Goal: Information Seeking & Learning: Learn about a topic

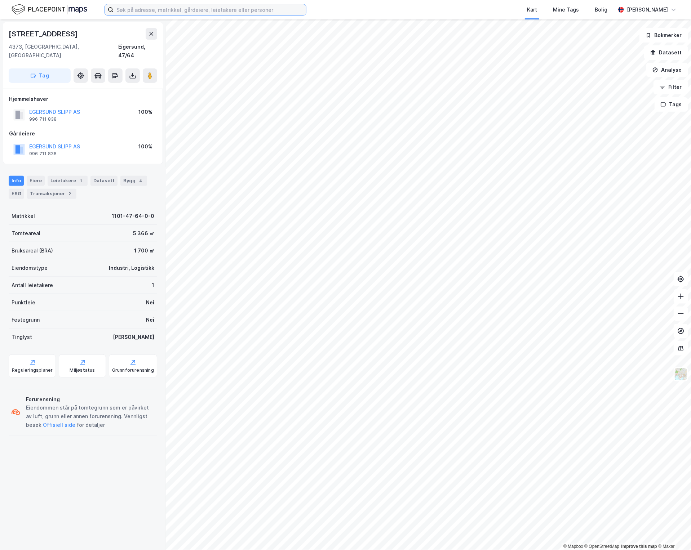
click at [231, 11] on input at bounding box center [210, 9] width 192 height 11
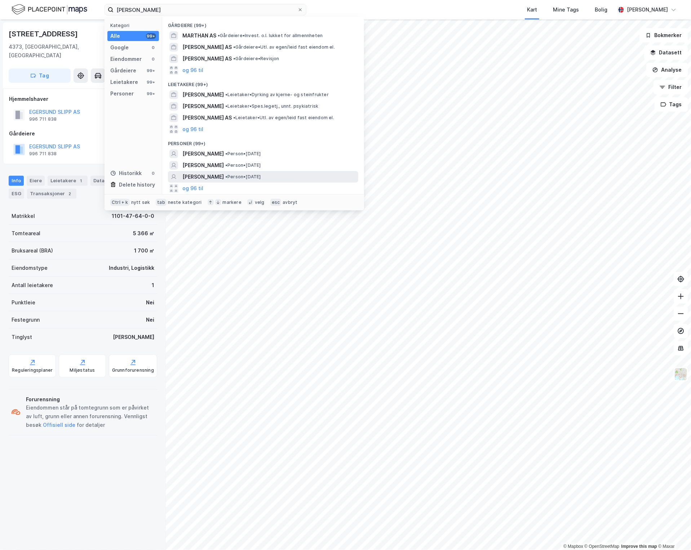
click at [279, 174] on div "[PERSON_NAME] • Person • [DATE]" at bounding box center [269, 177] width 174 height 9
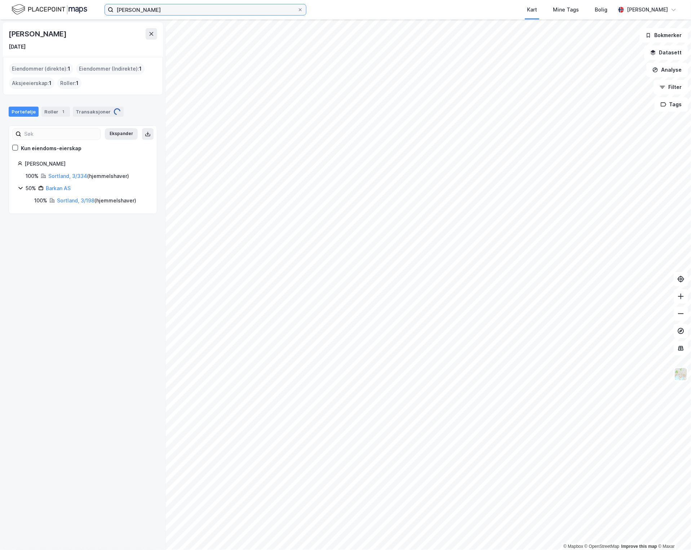
click at [159, 10] on input "[PERSON_NAME]" at bounding box center [206, 9] width 184 height 11
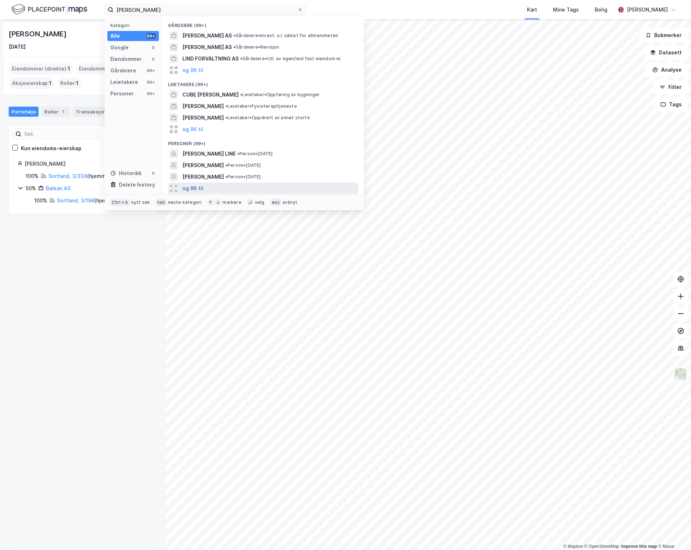
click at [195, 187] on button "og 96 til" at bounding box center [192, 188] width 21 height 9
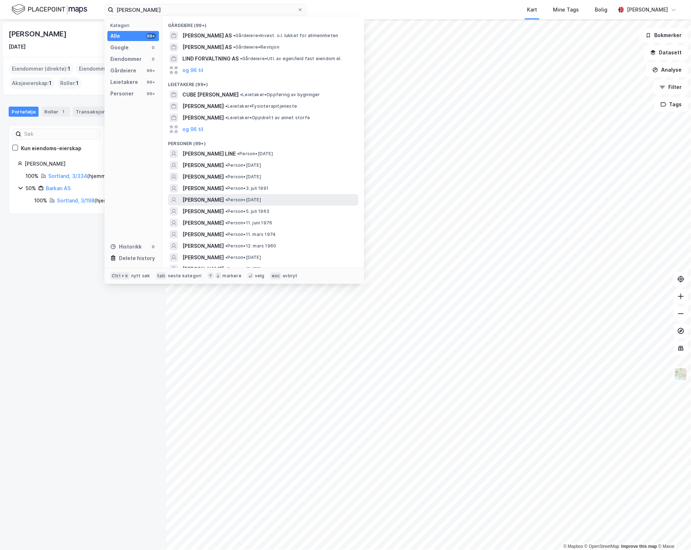
scroll to position [105, 0]
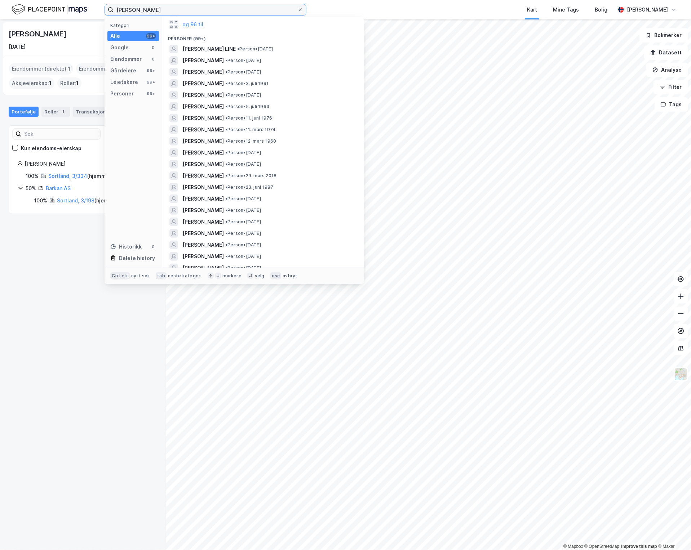
drag, startPoint x: 175, startPoint y: 8, endPoint x: -308, endPoint y: 63, distance: 486.1
click at [0, 63] on html "[PERSON_NAME] Kategori Alle 99+ Google 0 Eiendommer 0 Gårdeiere 99+ Leietakere …" at bounding box center [345, 275] width 691 height 550
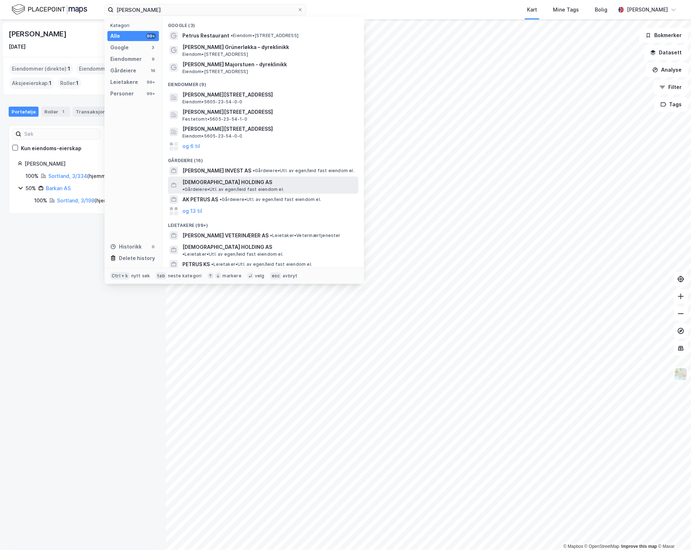
click at [260, 178] on div "[DEMOGRAPHIC_DATA] HOLDING AS • [PERSON_NAME]. av egen/leid fast eiendom el." at bounding box center [269, 185] width 174 height 14
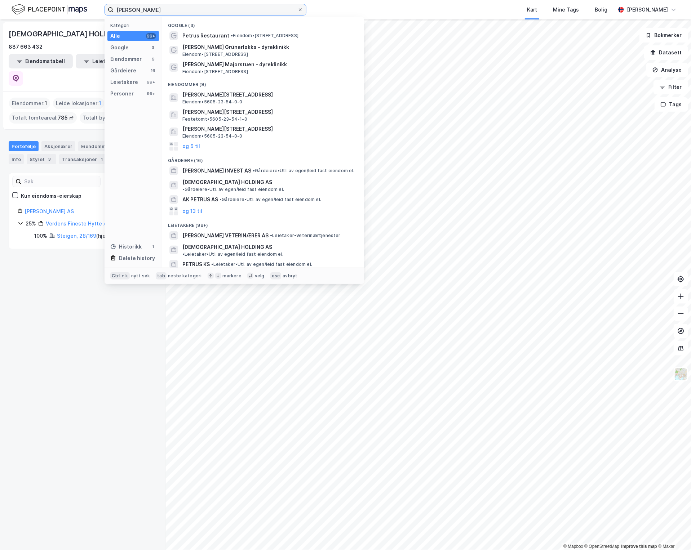
click at [157, 10] on input "[PERSON_NAME]" at bounding box center [206, 9] width 184 height 11
click at [202, 205] on div "og 13 til" at bounding box center [263, 211] width 190 height 12
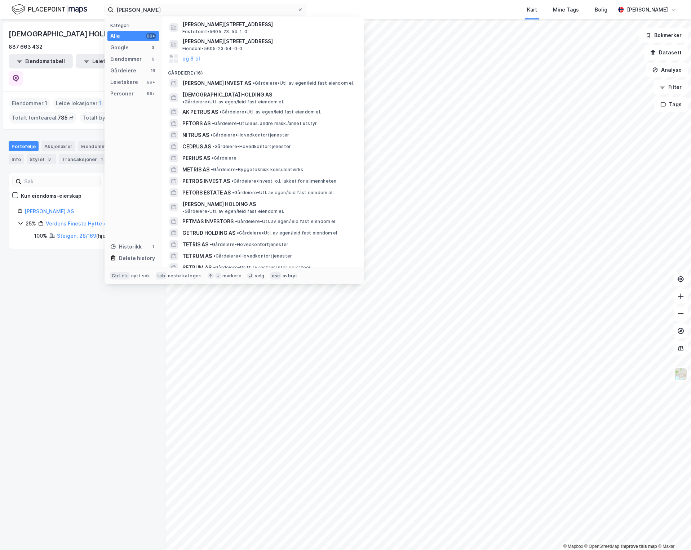
scroll to position [105, 0]
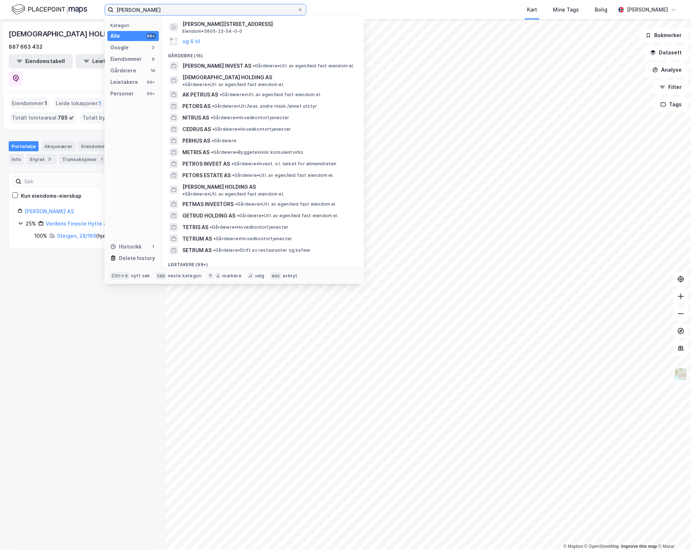
click at [152, 6] on input "[PERSON_NAME]" at bounding box center [206, 9] width 184 height 11
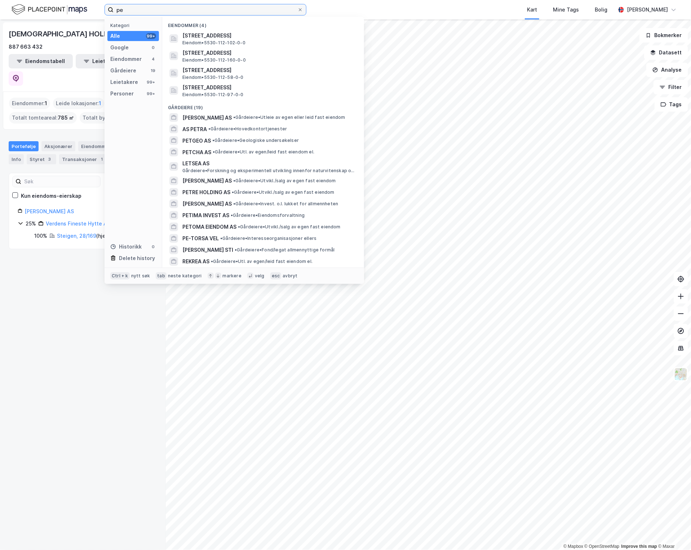
type input "p"
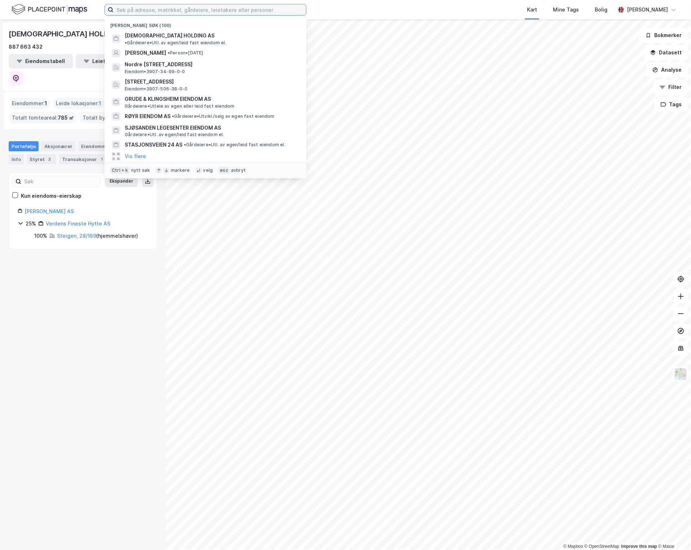
click at [151, 12] on input at bounding box center [210, 9] width 192 height 11
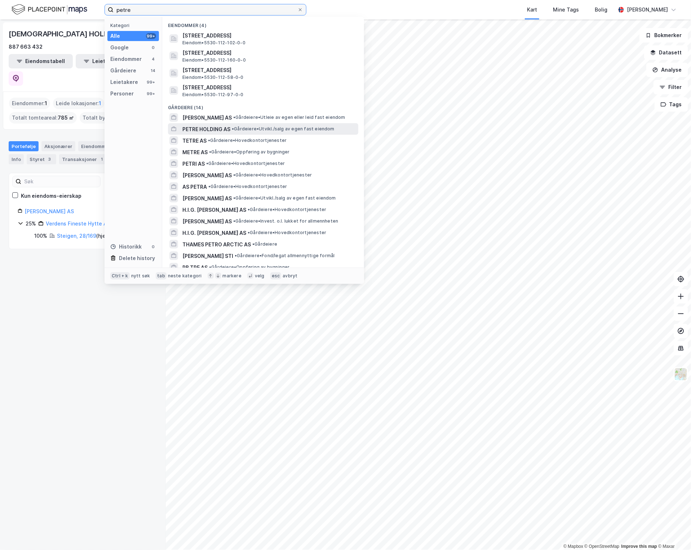
type input "petre"
click at [275, 125] on div "PETRE HOLDING AS • Gårdeiere • [GEOGRAPHIC_DATA]/salg av egen fast eiendom" at bounding box center [269, 129] width 174 height 9
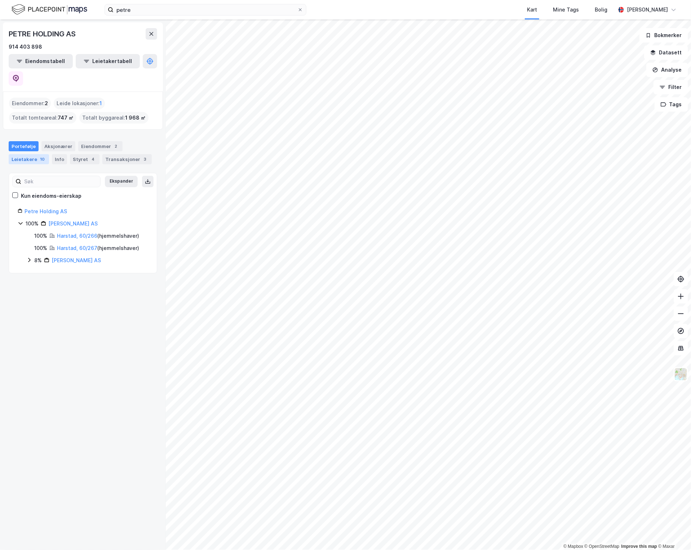
click at [27, 154] on div "Leietakere 10" at bounding box center [29, 159] width 40 height 10
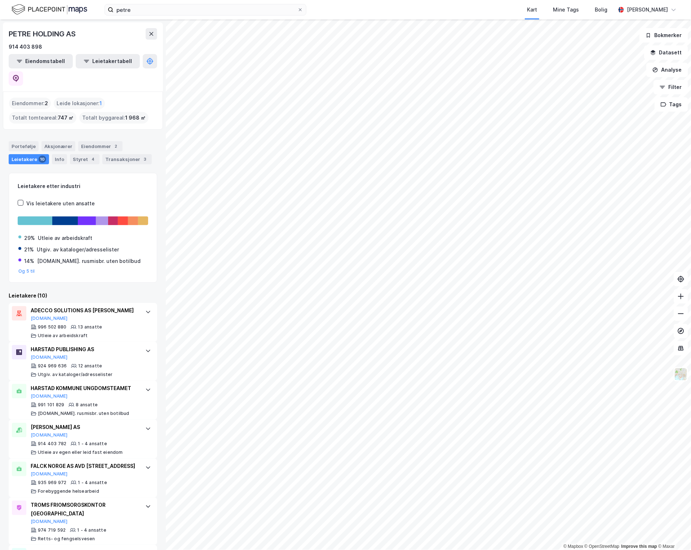
scroll to position [105, 0]
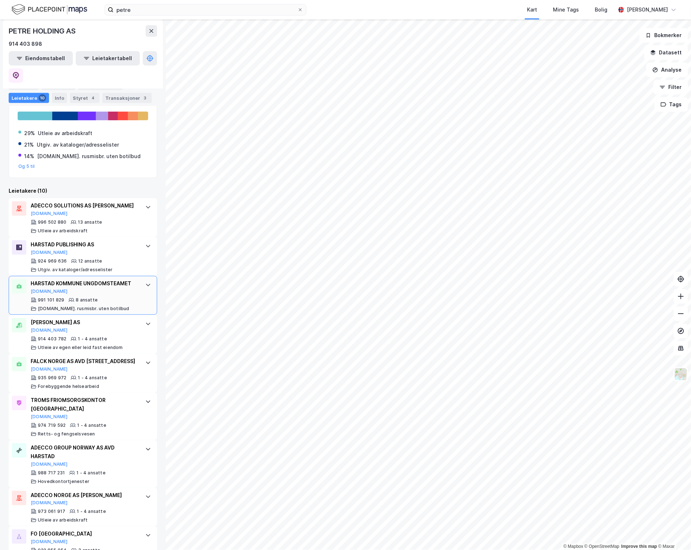
click at [144, 276] on div "HARSTAD KOMMUNE UNGDOMSTEAMET [DOMAIN_NAME] 991 101 829 8 ansatte [DOMAIN_NAME]…" at bounding box center [83, 295] width 148 height 39
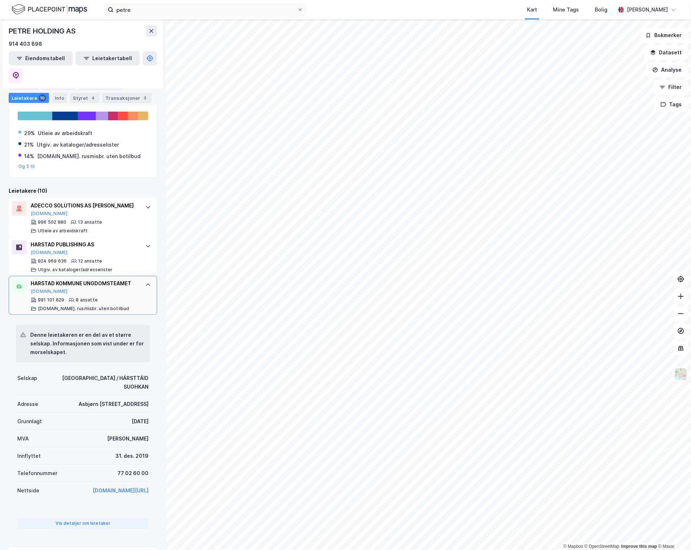
click at [144, 276] on div "HARSTAD KOMMUNE UNGDOMSTEAMET [DOMAIN_NAME] 991 101 829 8 ansatte [DOMAIN_NAME]…" at bounding box center [83, 295] width 148 height 39
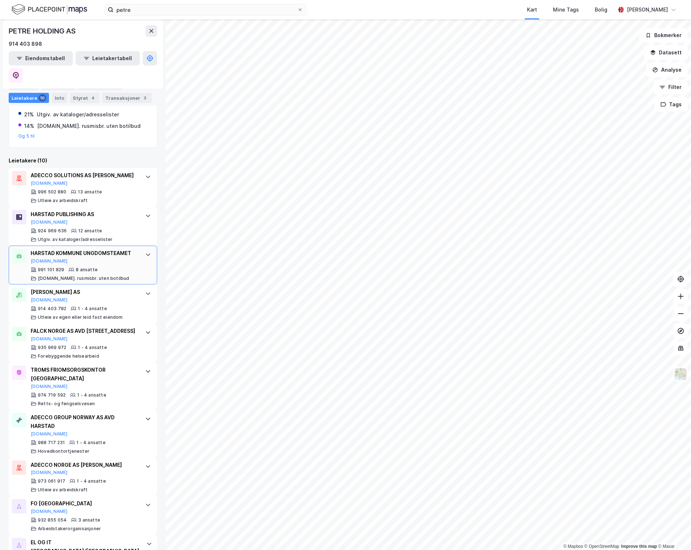
scroll to position [159, 0]
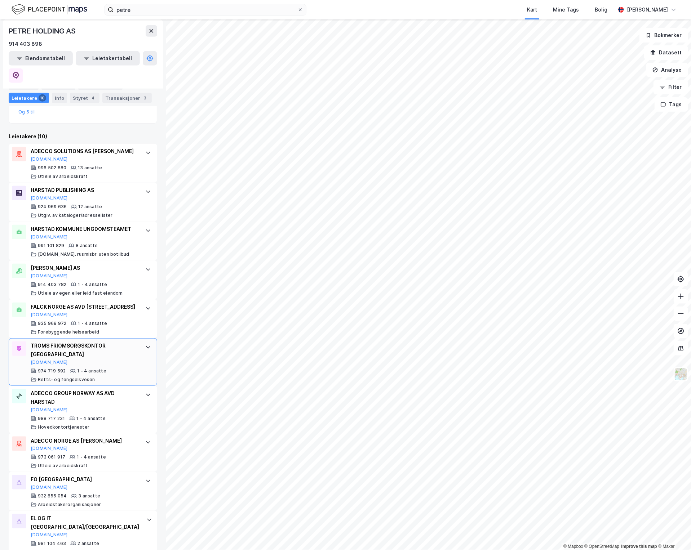
click at [145, 350] on icon at bounding box center [148, 348] width 6 height 6
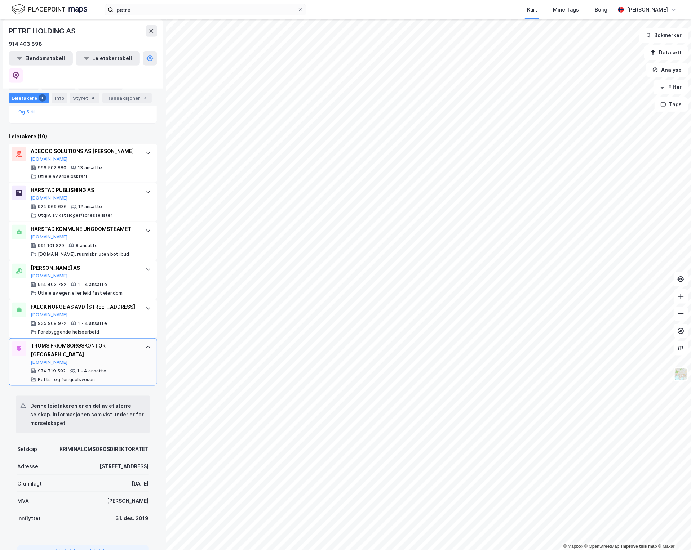
click at [145, 350] on icon at bounding box center [148, 348] width 6 height 6
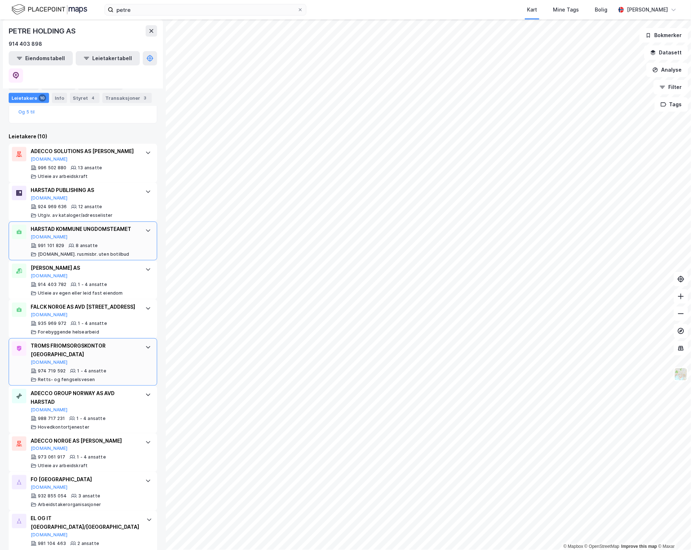
scroll to position [0, 0]
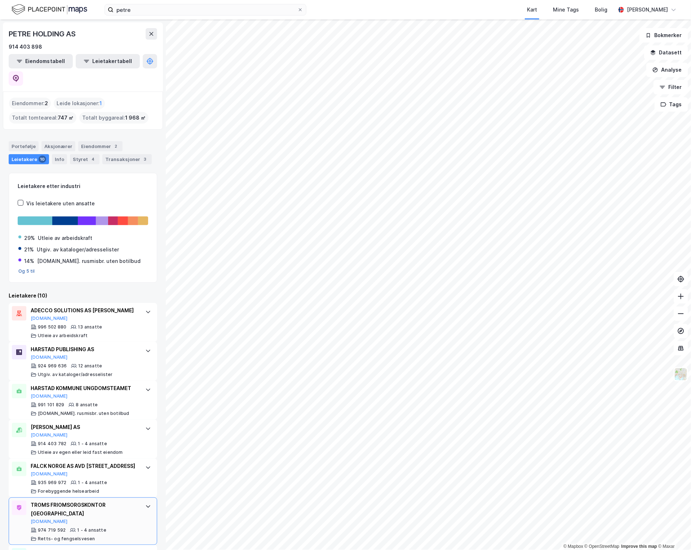
click at [26, 268] on button "Og 5 til" at bounding box center [26, 271] width 17 height 6
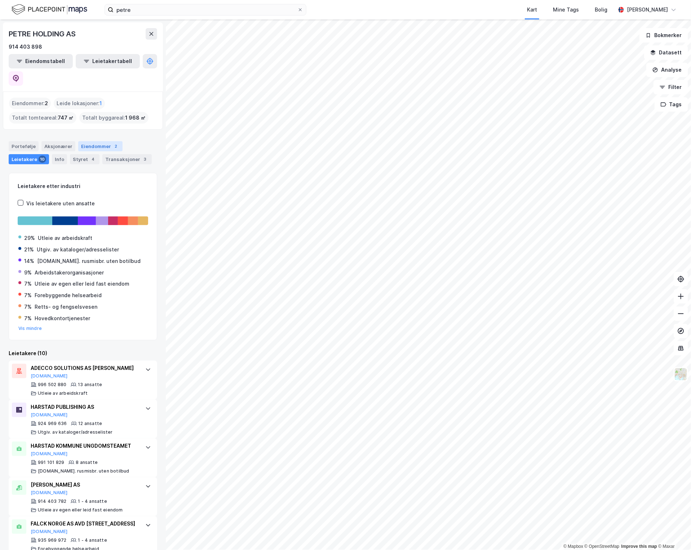
click at [87, 141] on div "Eiendommer 2" at bounding box center [100, 146] width 44 height 10
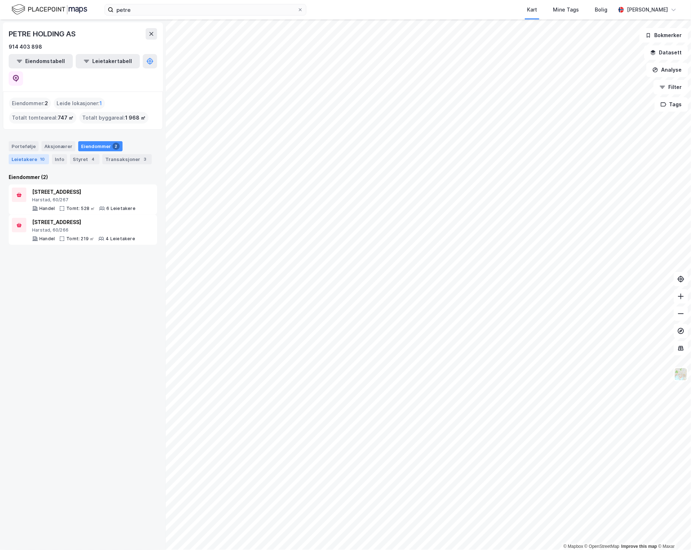
click at [32, 154] on div "Leietakere 10" at bounding box center [29, 159] width 40 height 10
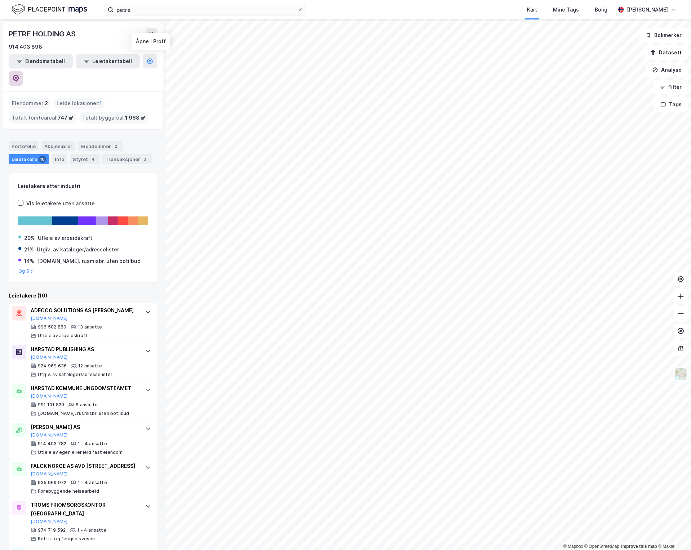
click at [19, 75] on icon at bounding box center [16, 78] width 6 height 7
click at [150, 32] on icon at bounding box center [151, 34] width 6 height 6
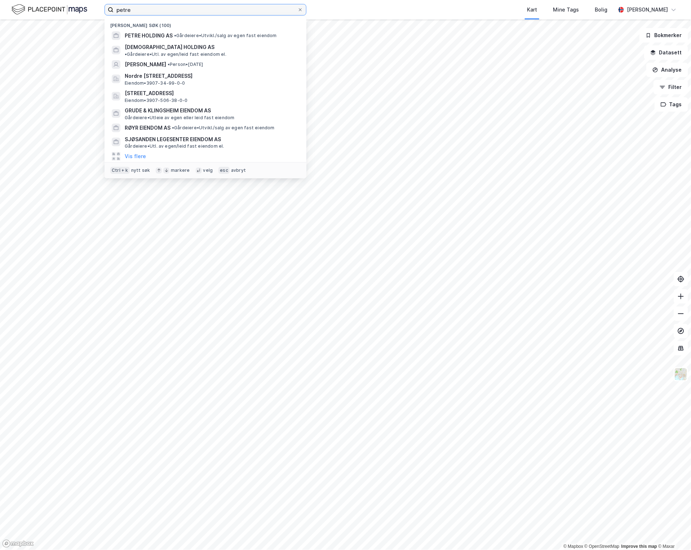
click at [170, 8] on input "petre" at bounding box center [206, 9] width 184 height 11
click at [197, 35] on span "• Gårdeiere • [GEOGRAPHIC_DATA]/salg av egen fast eiendom" at bounding box center [225, 36] width 103 height 6
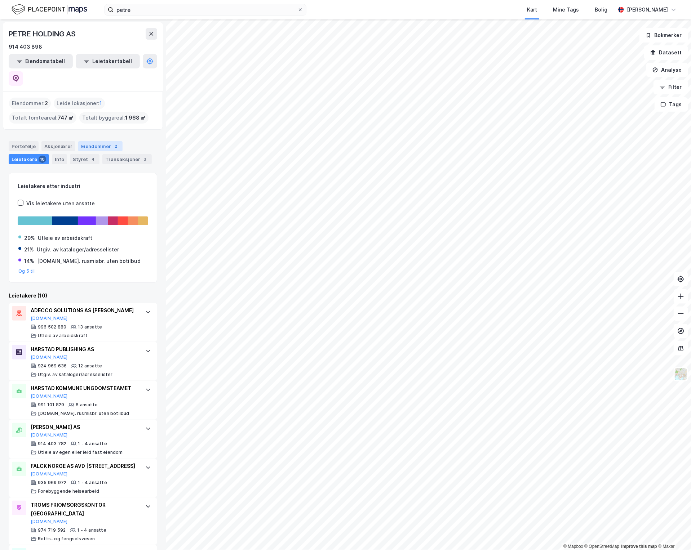
click at [91, 141] on div "Eiendommer 2" at bounding box center [100, 146] width 44 height 10
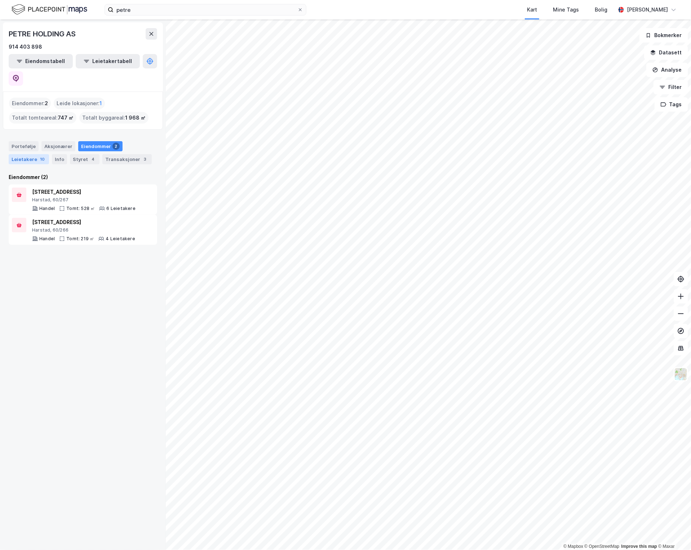
click at [25, 154] on div "Leietakere 10" at bounding box center [29, 159] width 40 height 10
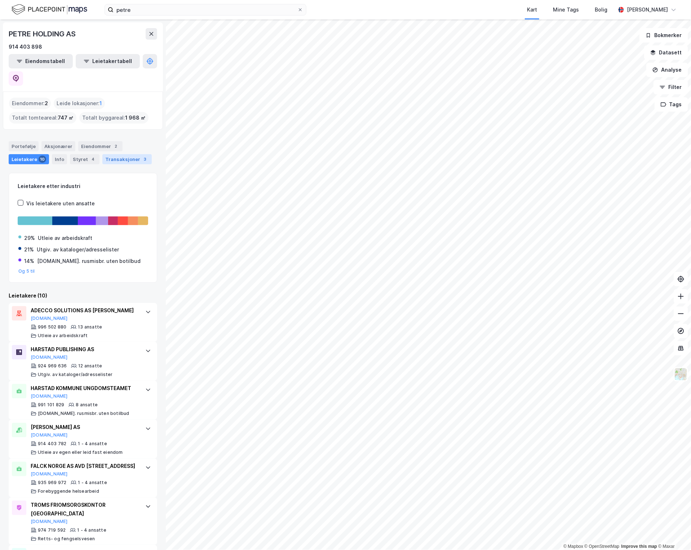
click at [119, 154] on div "Transaksjoner 3" at bounding box center [126, 159] width 49 height 10
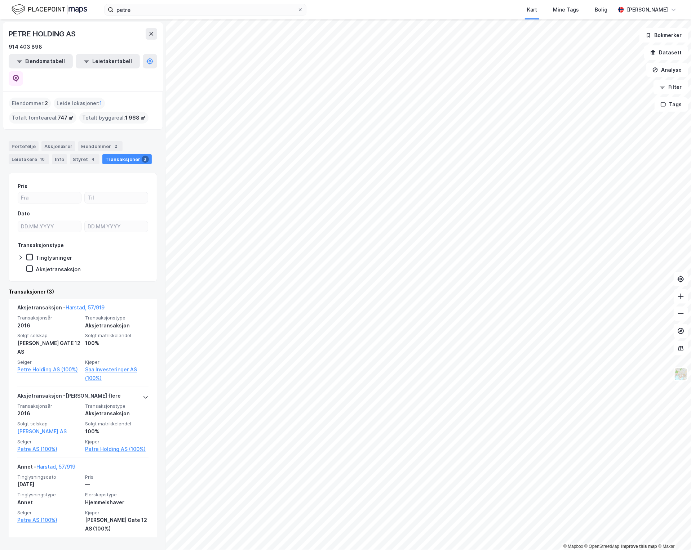
click at [37, 98] on div "Eiendommer : 2" at bounding box center [30, 104] width 42 height 12
click at [35, 98] on div "Eiendommer : 2" at bounding box center [30, 104] width 42 height 12
click at [26, 141] on div "Portefølje" at bounding box center [24, 146] width 30 height 10
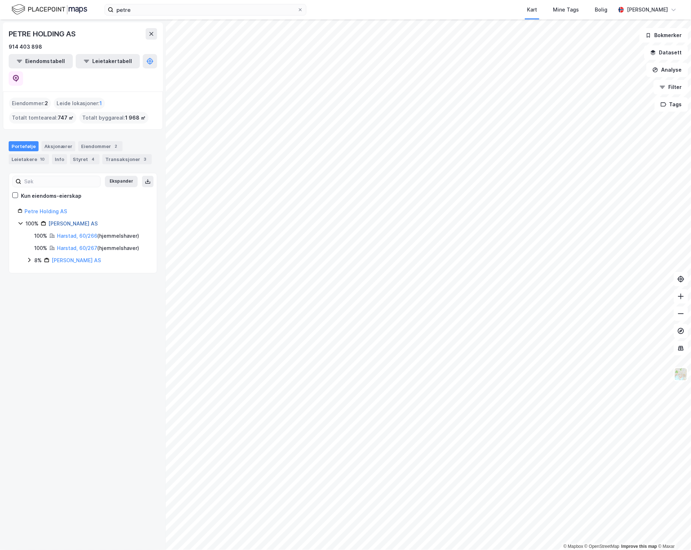
click at [64, 221] on link "[PERSON_NAME] AS" at bounding box center [72, 224] width 49 height 6
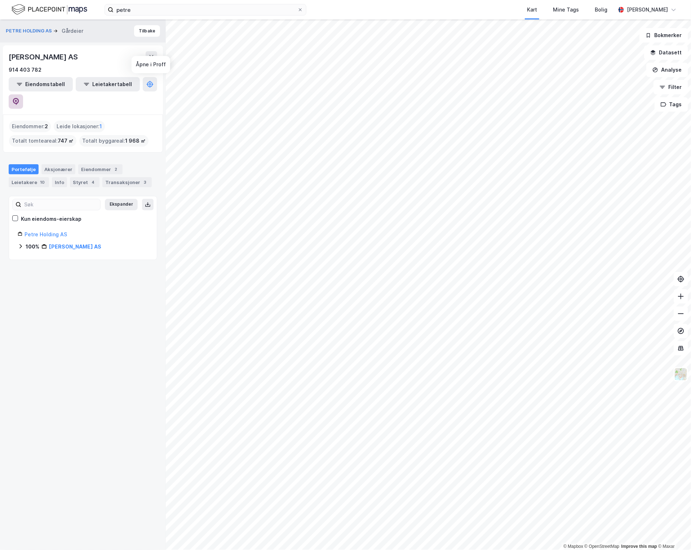
click at [23, 94] on button at bounding box center [16, 101] width 14 height 14
click at [60, 244] on link "[PERSON_NAME] AS" at bounding box center [75, 247] width 52 height 6
click at [28, 280] on icon at bounding box center [29, 283] width 6 height 6
click at [31, 280] on icon at bounding box center [29, 283] width 6 height 6
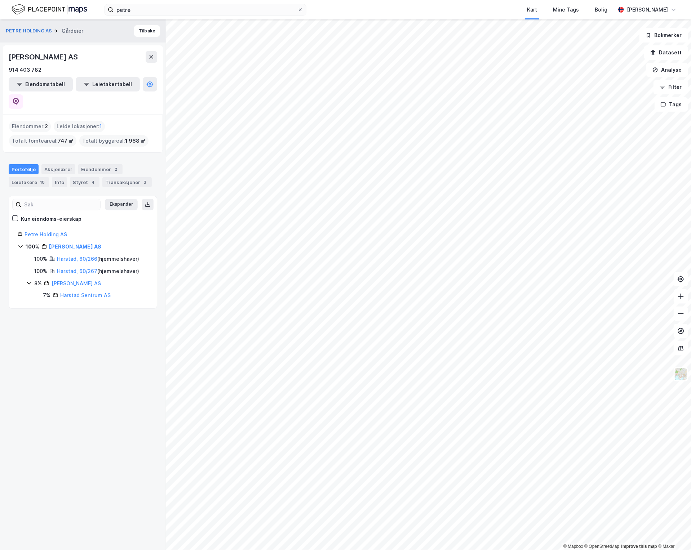
click at [31, 282] on icon at bounding box center [29, 283] width 4 height 3
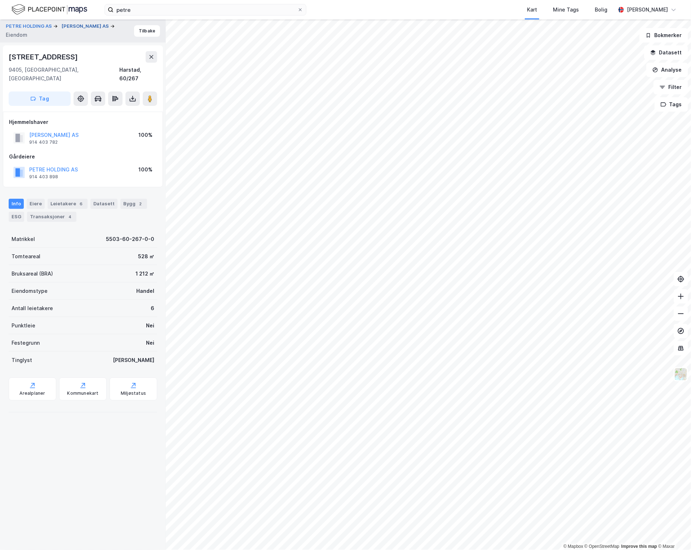
click at [67, 30] on button "[PERSON_NAME] AS" at bounding box center [86, 26] width 49 height 7
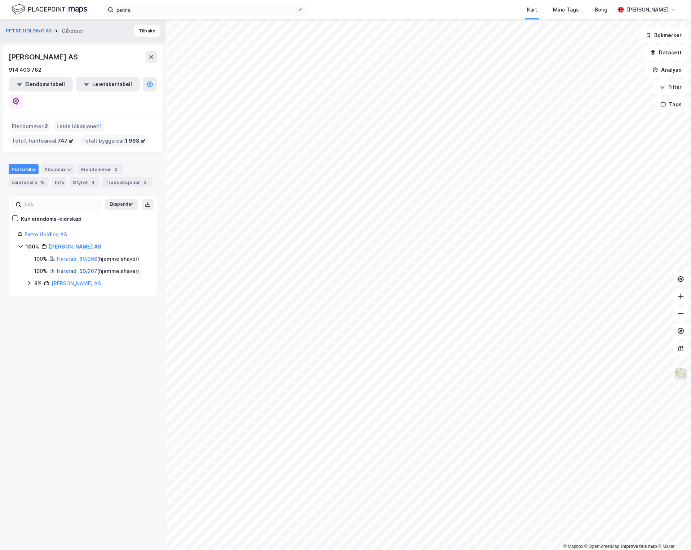
click at [80, 268] on link "Harstad, 60/267" at bounding box center [77, 271] width 40 height 6
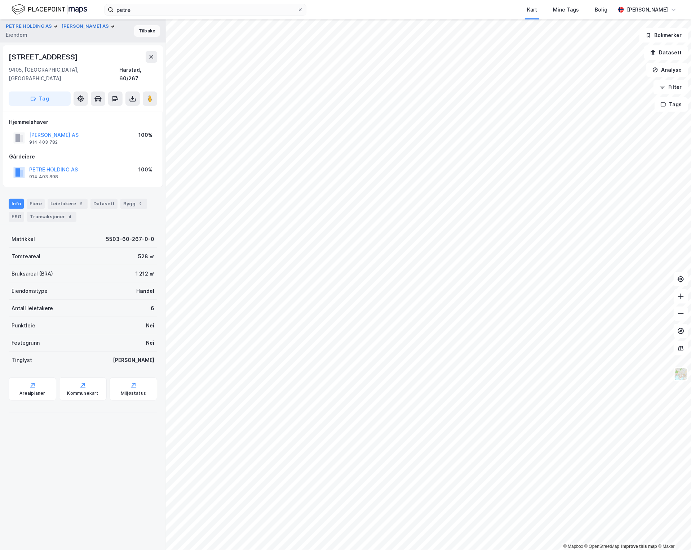
click at [138, 31] on button "Tilbake" at bounding box center [147, 31] width 26 height 12
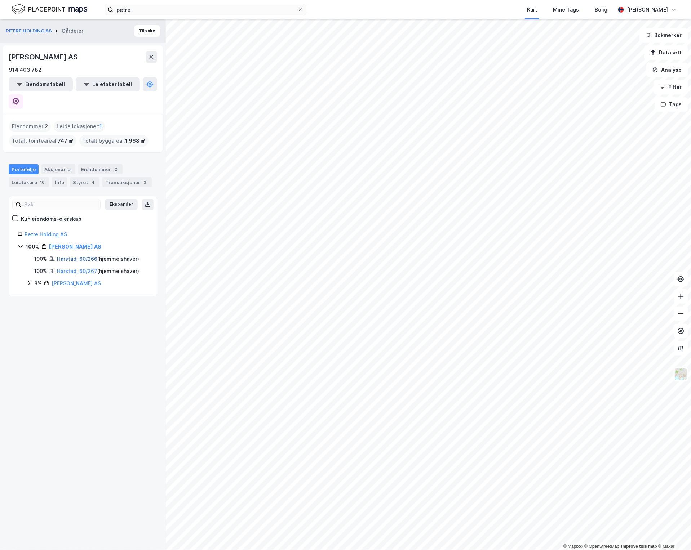
click at [65, 256] on link "Harstad, 60/266" at bounding box center [77, 259] width 40 height 6
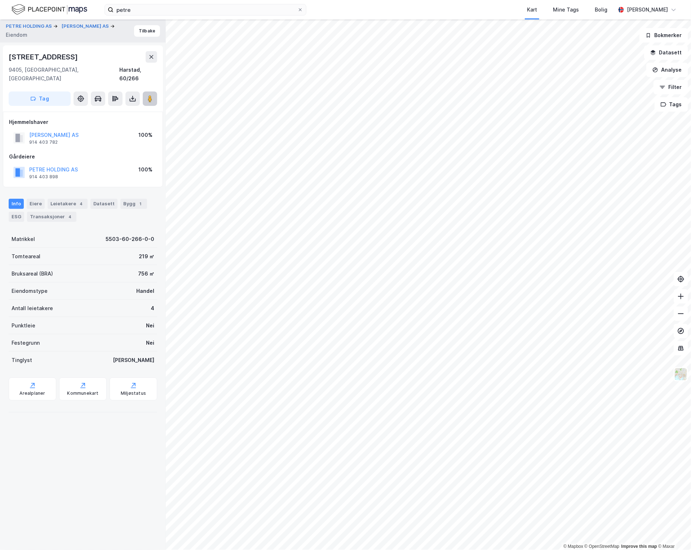
click at [152, 95] on icon at bounding box center [149, 98] width 7 height 7
click at [71, 199] on div "Leietakere 4" at bounding box center [68, 204] width 40 height 10
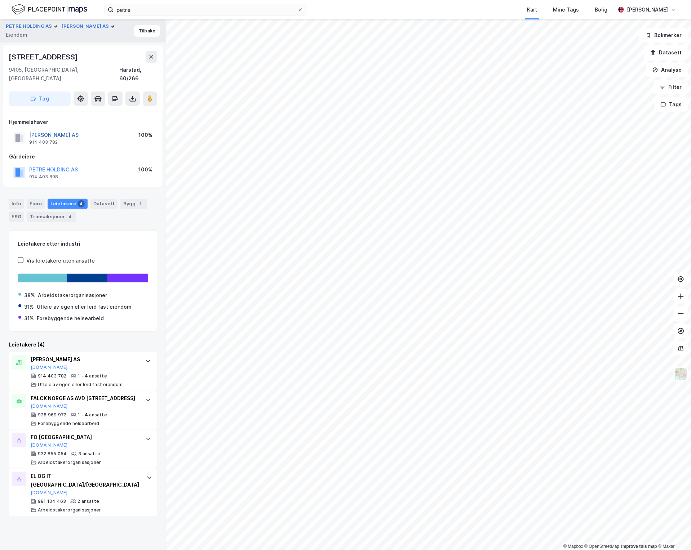
click at [0, 0] on button "[PERSON_NAME] AS" at bounding box center [0, 0] width 0 height 0
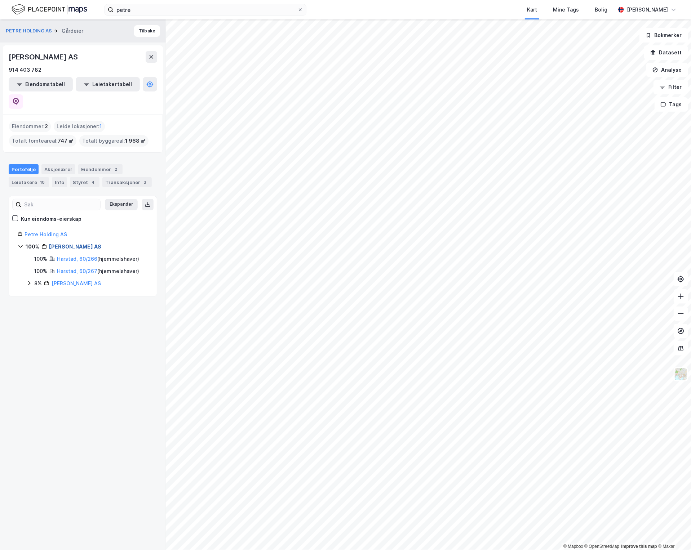
click at [66, 244] on link "[PERSON_NAME] AS" at bounding box center [75, 247] width 52 height 6
click at [62, 244] on link "[PERSON_NAME] AS" at bounding box center [75, 247] width 52 height 6
click at [19, 98] on icon at bounding box center [16, 101] width 6 height 7
click at [80, 280] on link "[PERSON_NAME] AS" at bounding box center [76, 283] width 49 height 6
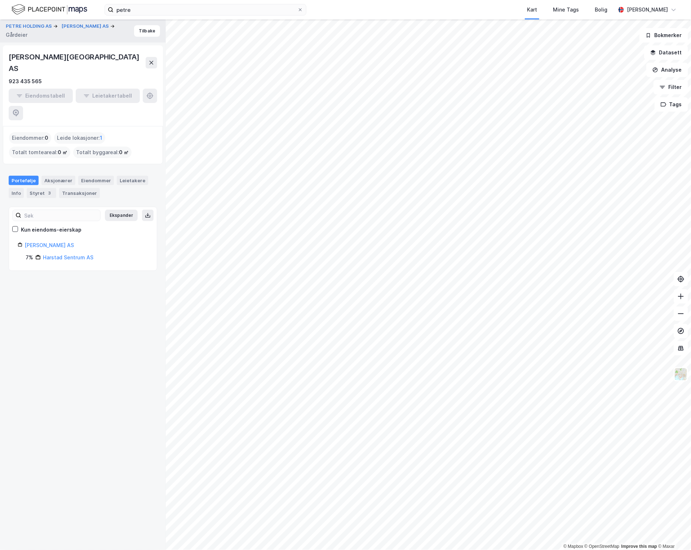
click at [68, 334] on div "PETRE HOLDING AS PETRE AS Gårdeier [GEOGRAPHIC_DATA][PERSON_NAME][GEOGRAPHIC_DA…" at bounding box center [83, 284] width 166 height 531
click at [65, 254] on link "Harstad Sentrum AS" at bounding box center [68, 257] width 50 height 6
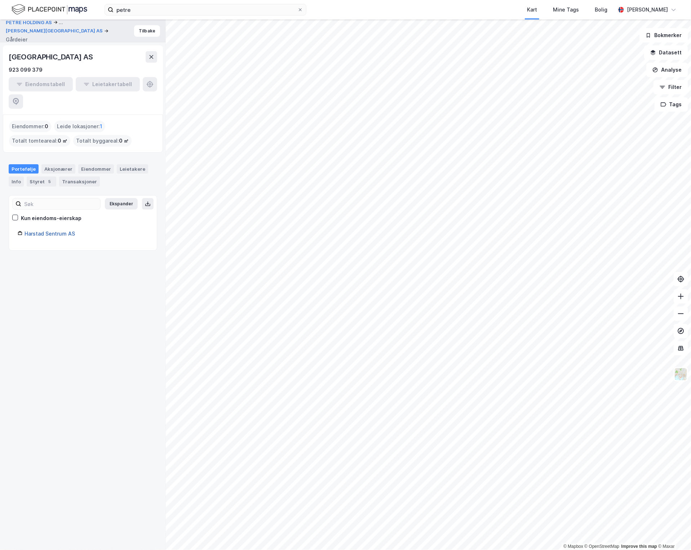
click at [46, 231] on link "Harstad Sentrum AS" at bounding box center [50, 234] width 50 height 6
click at [58, 231] on link "Harstad Sentrum AS" at bounding box center [50, 234] width 50 height 6
drag, startPoint x: 44, startPoint y: 165, endPoint x: 47, endPoint y: 168, distance: 4.4
click at [46, 178] on div "5" at bounding box center [49, 181] width 7 height 7
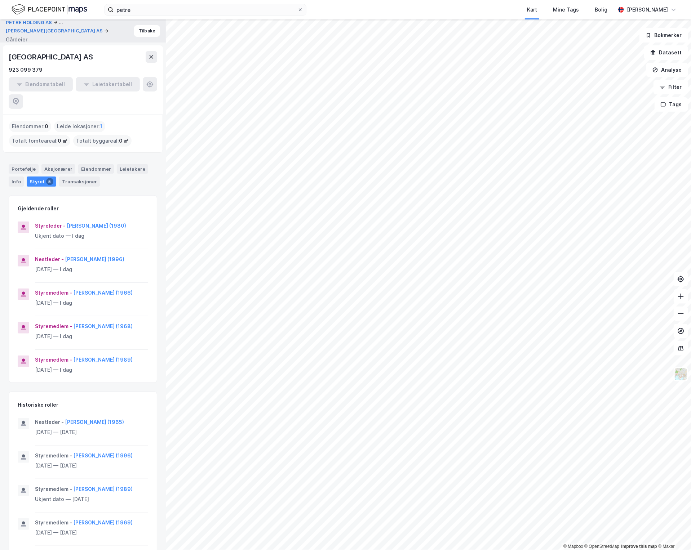
scroll to position [89, 0]
